Goal: Information Seeking & Learning: Learn about a topic

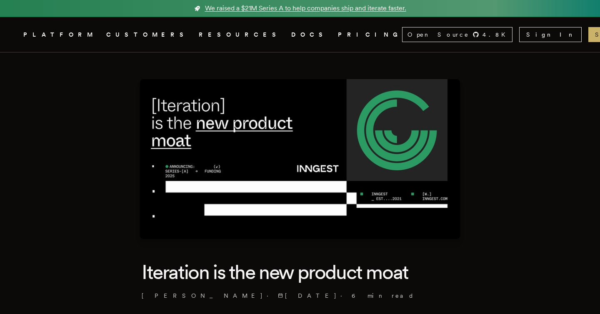
click at [366, 10] on span "We raised a $21M Series A to help companies ship and iterate faster." at bounding box center [305, 8] width 201 height 10
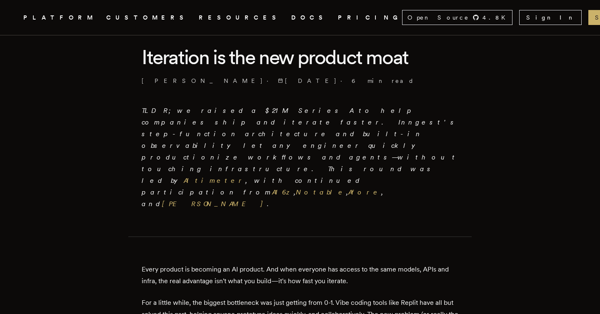
scroll to position [215, 0]
click at [245, 176] on link "Altimeter" at bounding box center [215, 180] width 62 height 8
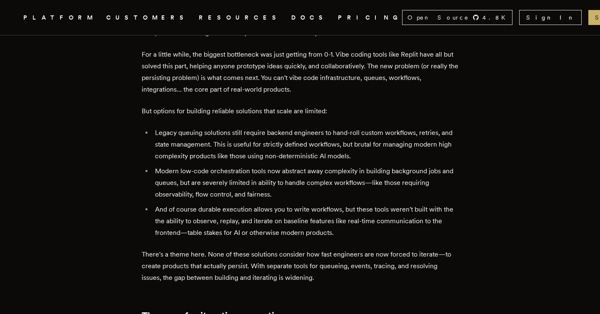
scroll to position [463, 0]
click at [309, 203] on li "And of course durable execution allows you to write workflows, but these tools …" at bounding box center [305, 220] width 306 height 35
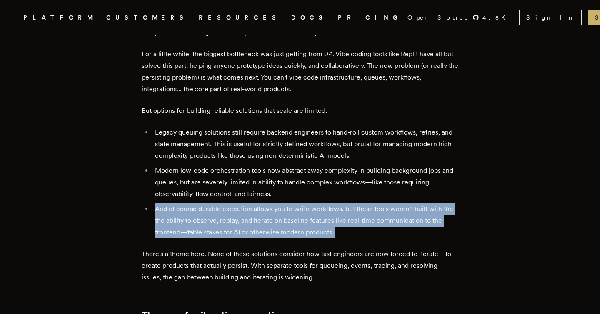
click at [309, 203] on li "And of course durable execution allows you to write workflows, but these tools …" at bounding box center [305, 220] width 306 height 35
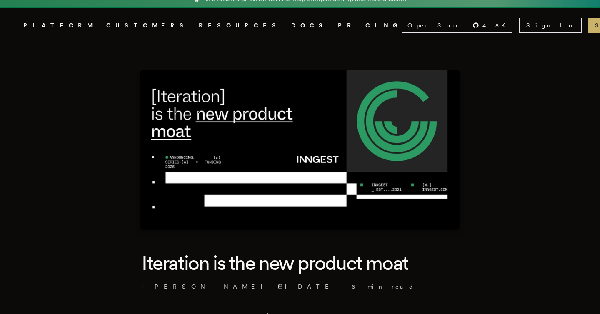
scroll to position [0, 0]
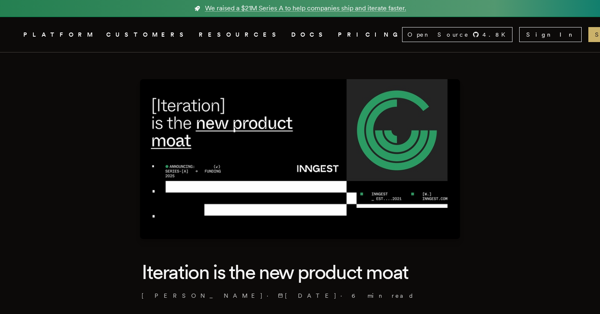
click at [237, 129] on img at bounding box center [300, 159] width 320 height 160
click at [13, 32] on icon ".cls-1 { fill: #FAFAF9; }" at bounding box center [13, 35] width 0 height 10
